Goal: Information Seeking & Learning: Learn about a topic

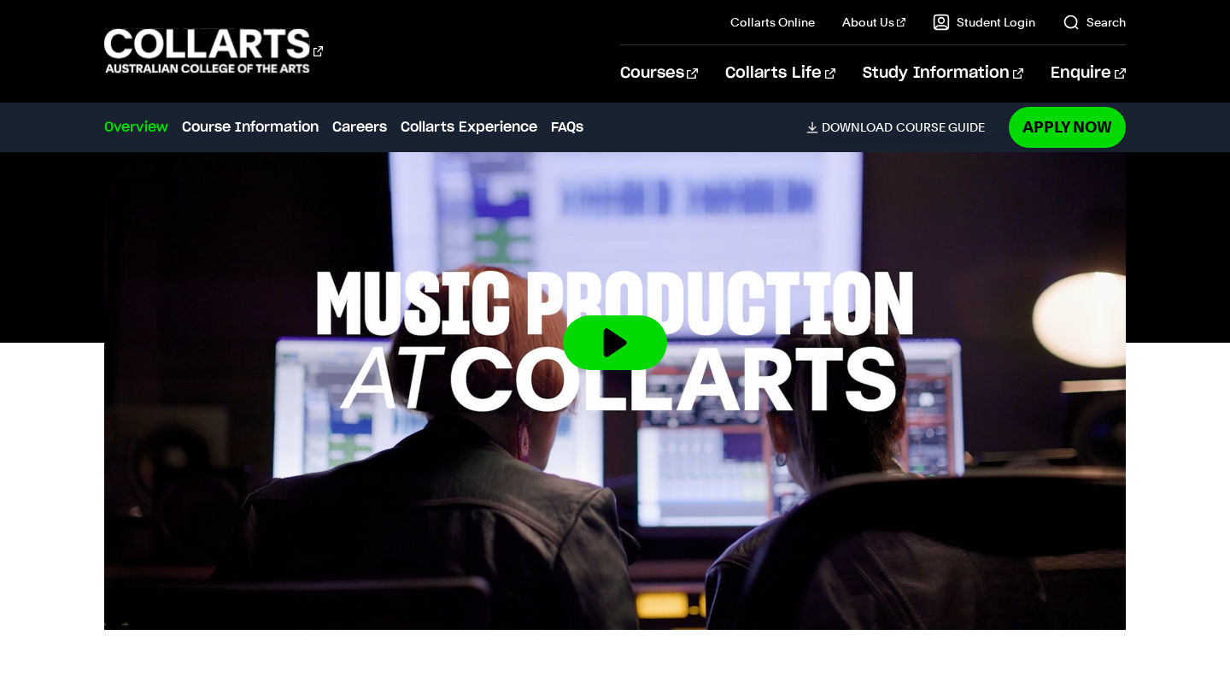
scroll to position [554, 0]
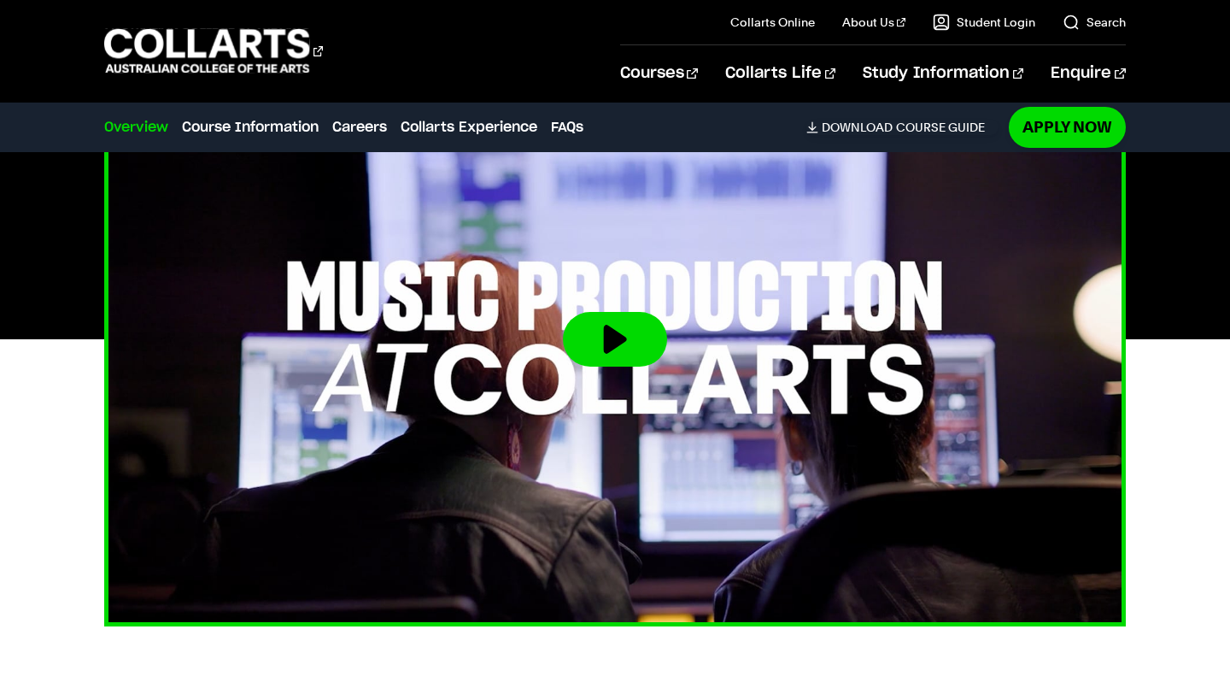
click at [588, 320] on button at bounding box center [615, 339] width 104 height 55
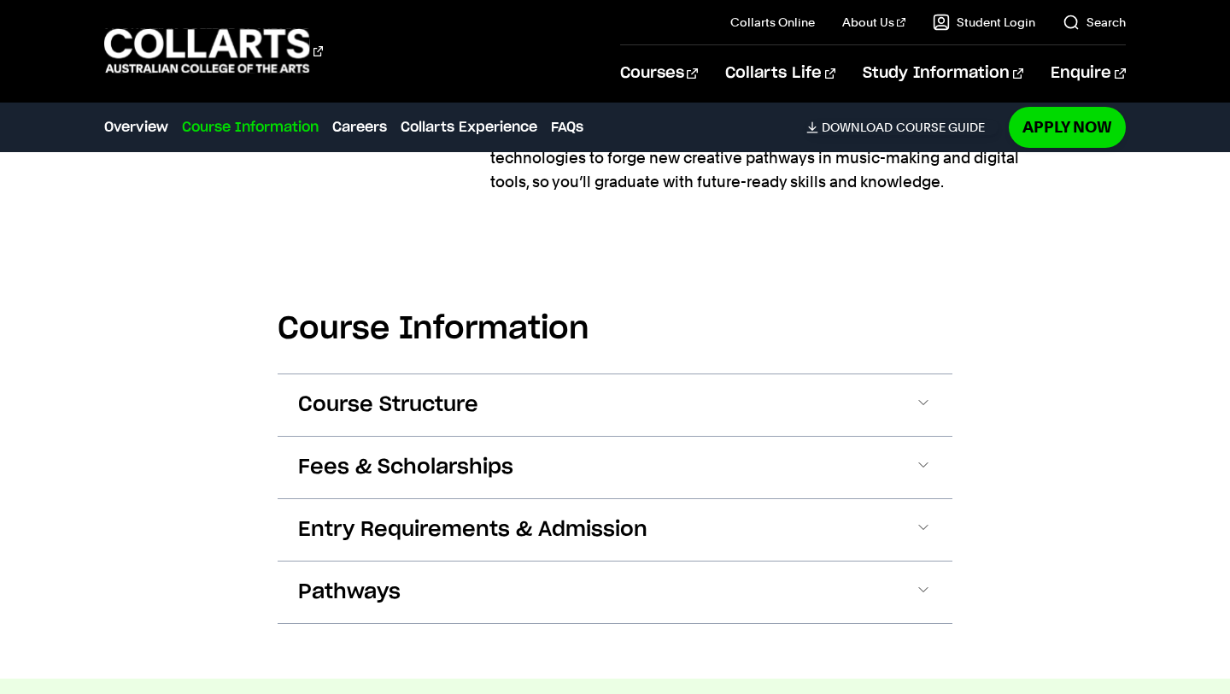
scroll to position [2085, 0]
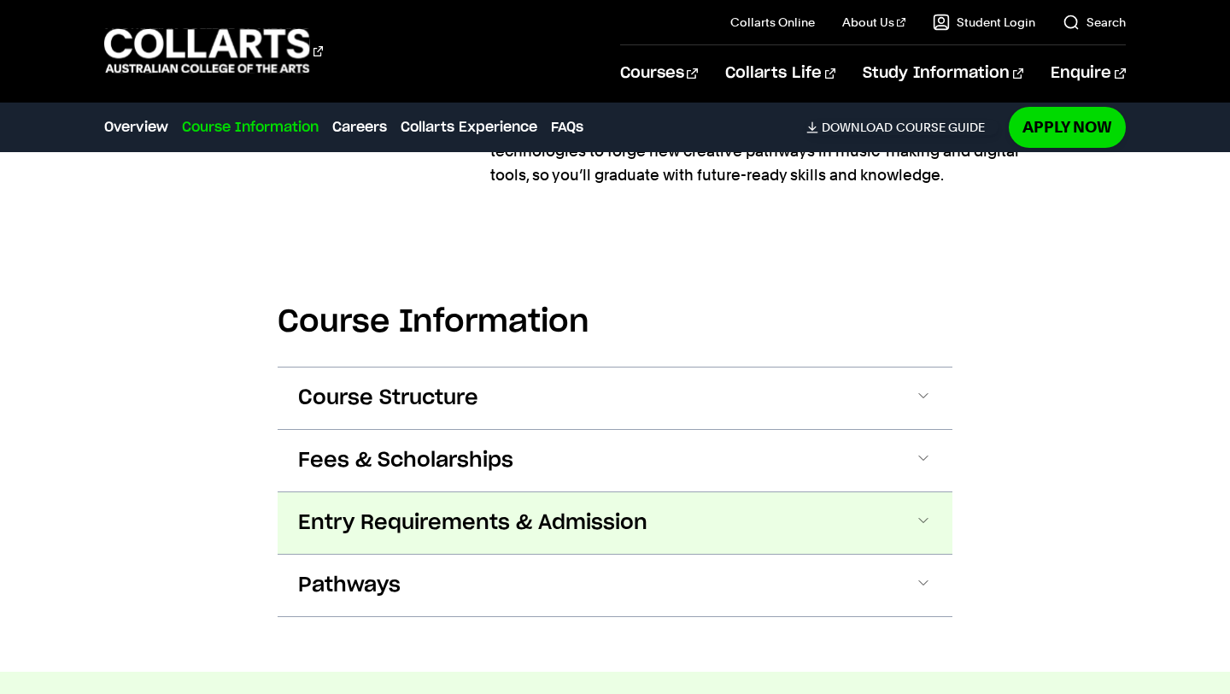
click at [736, 519] on button "Entry Requirements & Admission" at bounding box center [615, 523] width 675 height 62
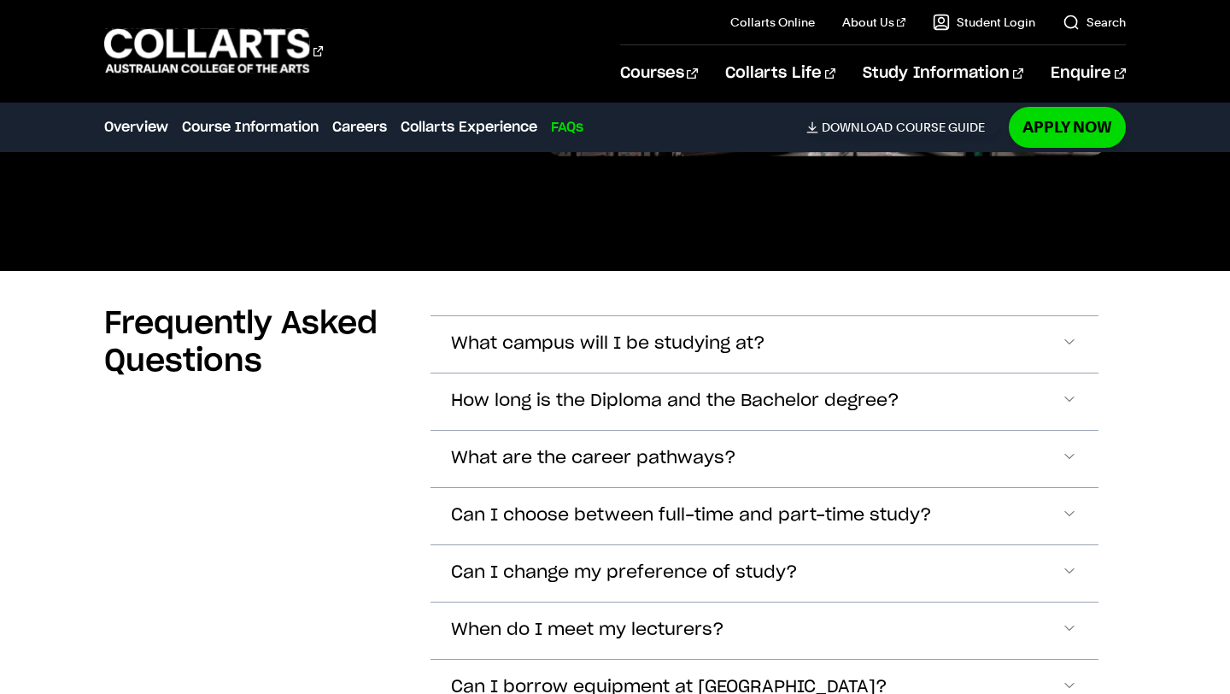
scroll to position [6382, 0]
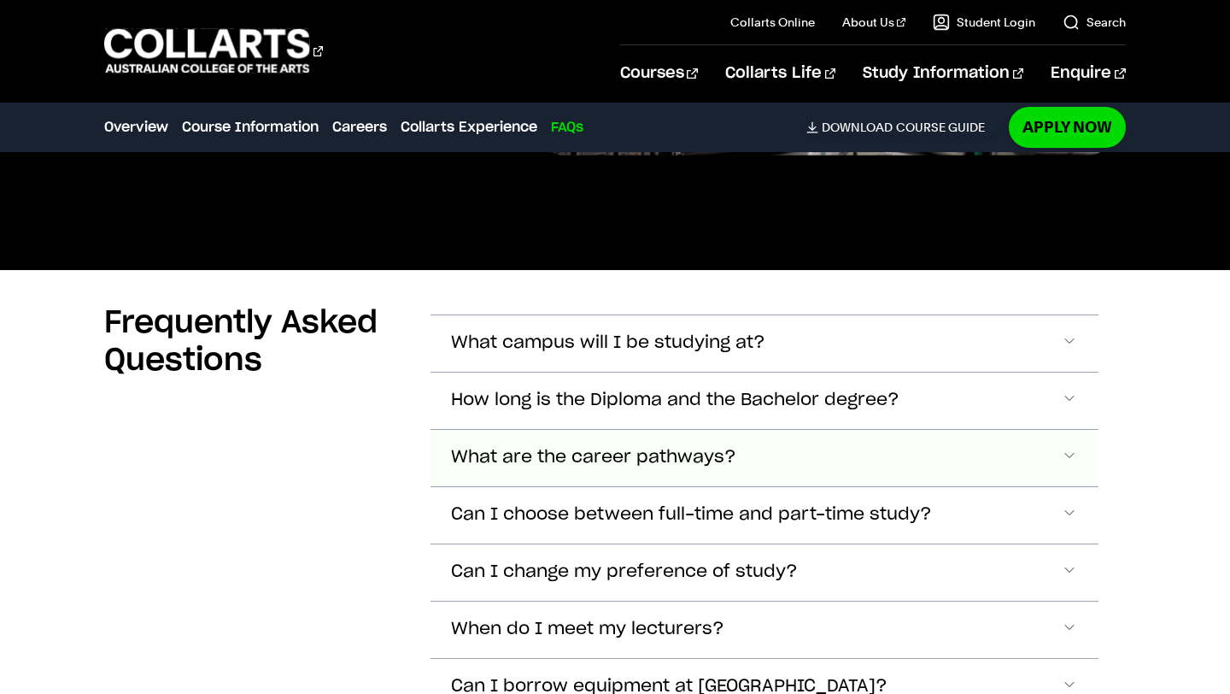
click at [630, 353] on span "What are the career pathways?" at bounding box center [608, 343] width 314 height 20
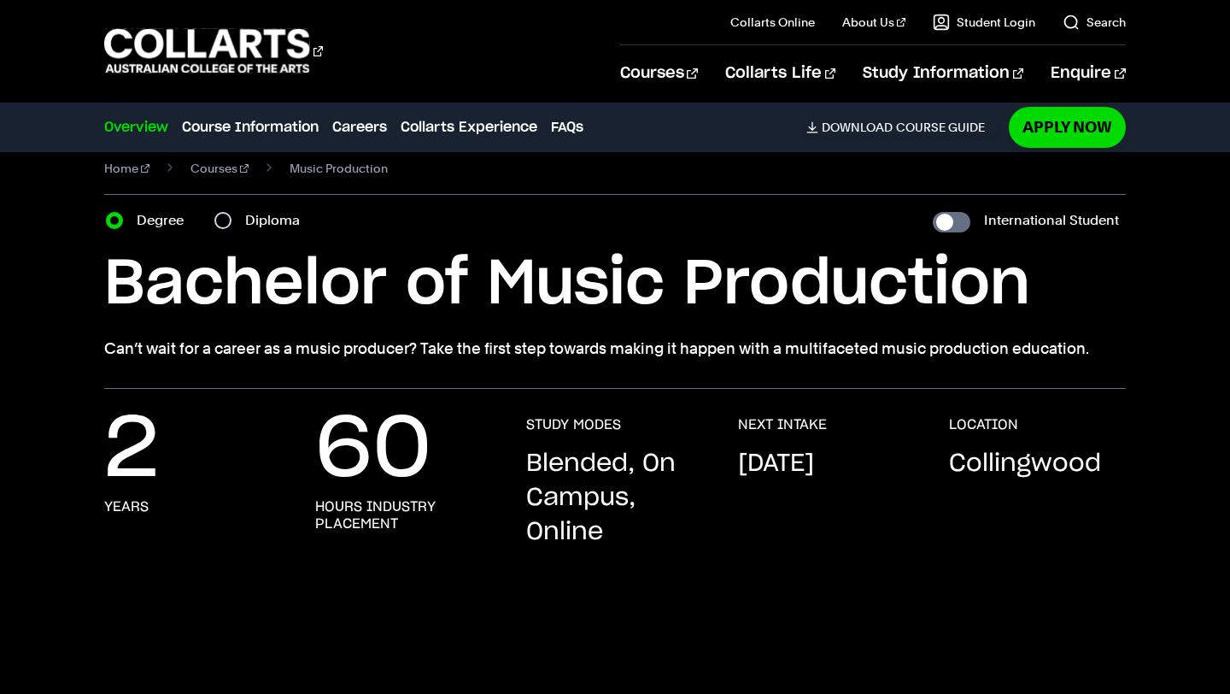
scroll to position [29, 0]
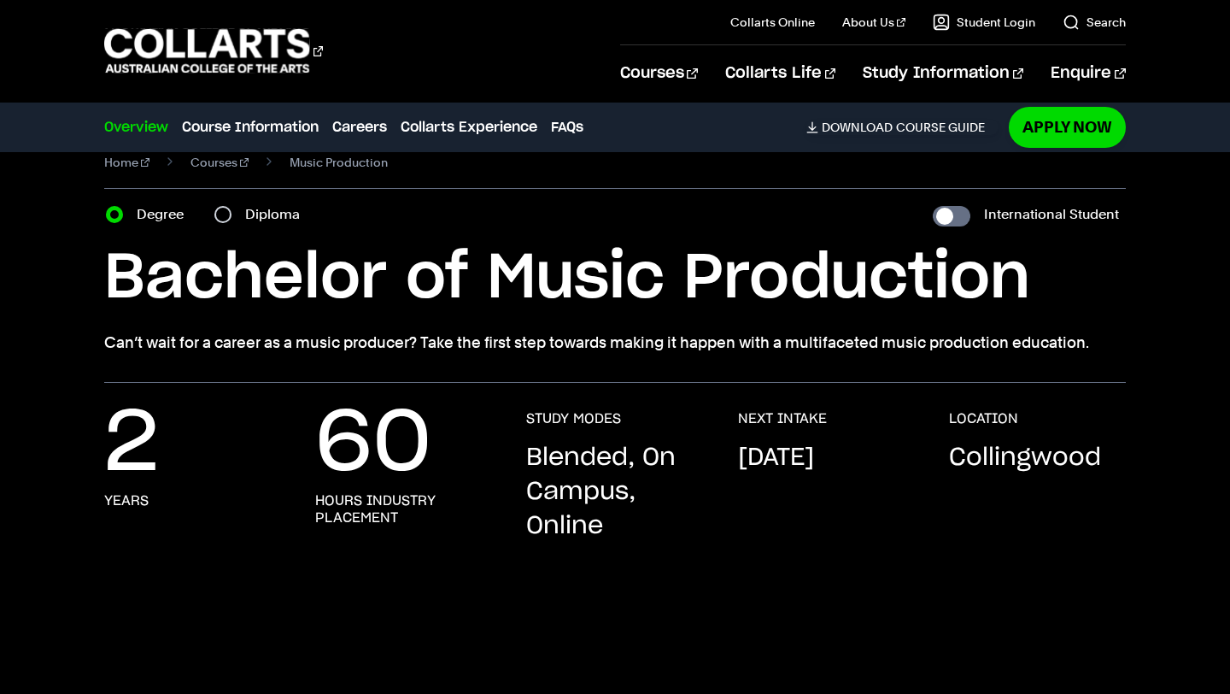
click at [231, 220] on div "Diploma" at bounding box center [262, 214] width 96 height 24
click at [218, 214] on input "Diploma" at bounding box center [222, 214] width 17 height 17
radio input "true"
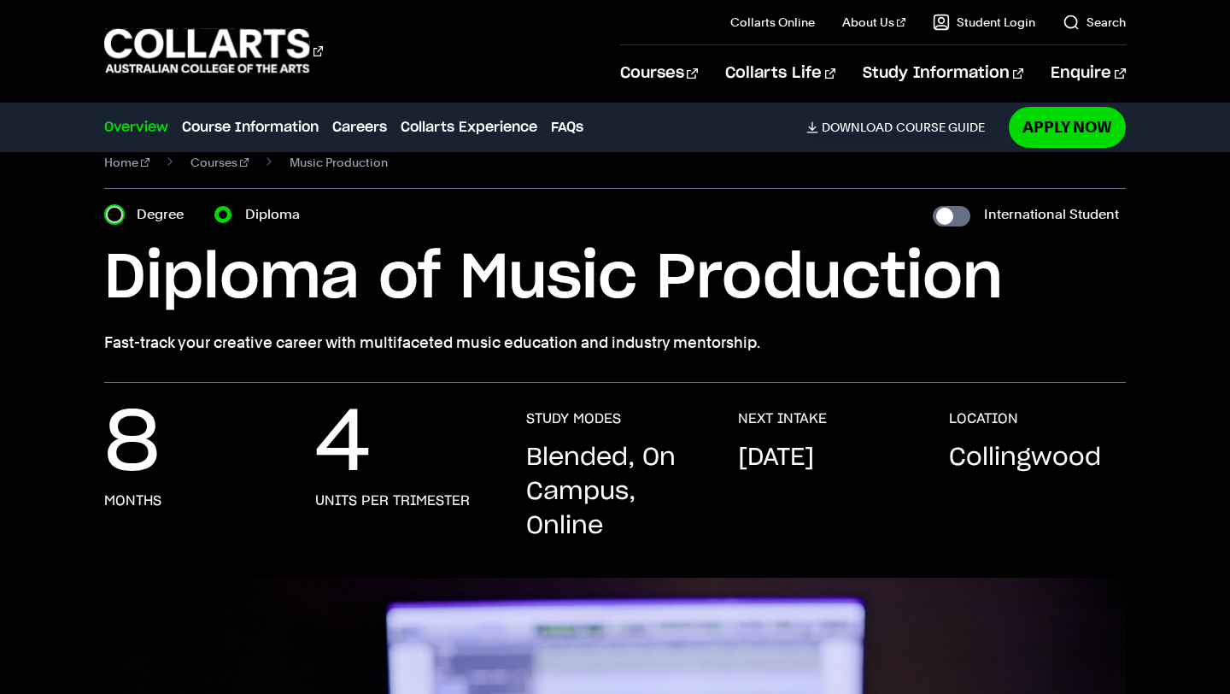
click at [114, 211] on input "Degree" at bounding box center [114, 214] width 17 height 17
radio input "true"
